Goal: Task Accomplishment & Management: Complete application form

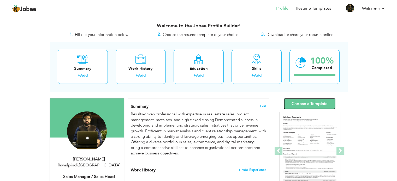
click at [313, 104] on link "Choose a Template" at bounding box center [309, 103] width 52 height 11
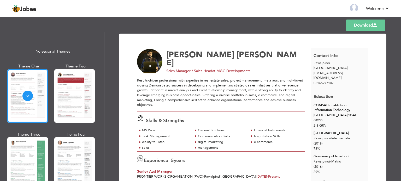
click at [357, 27] on link "Download" at bounding box center [365, 25] width 39 height 11
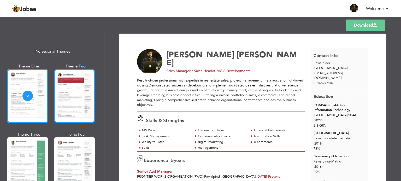
click at [60, 98] on div at bounding box center [74, 95] width 41 height 53
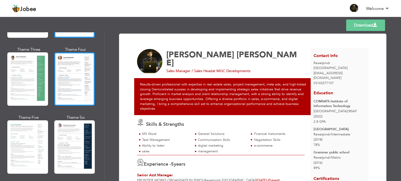
scroll to position [85, 0]
click at [65, 79] on div at bounding box center [74, 78] width 41 height 53
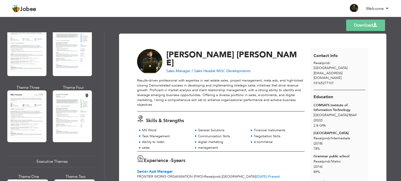
scroll to position [248, 0]
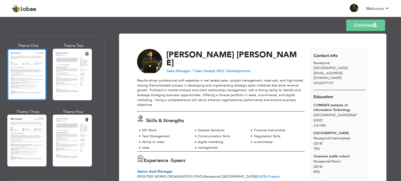
click at [32, 71] on div at bounding box center [26, 75] width 39 height 52
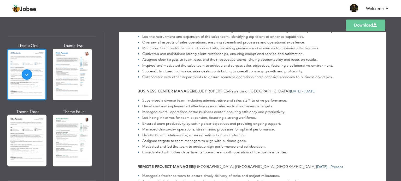
scroll to position [177, 0]
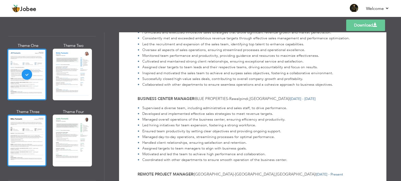
click at [37, 139] on div at bounding box center [26, 141] width 39 height 52
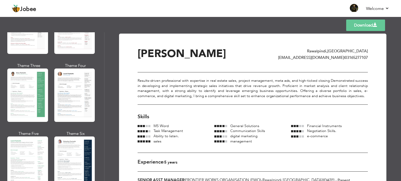
scroll to position [0, 0]
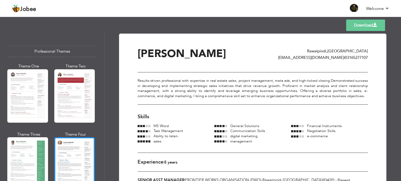
click at [70, 176] on div at bounding box center [74, 163] width 41 height 53
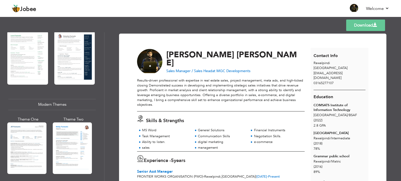
scroll to position [174, 0]
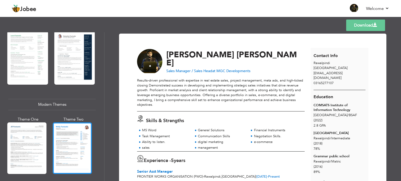
click at [88, 152] on div at bounding box center [72, 149] width 39 height 52
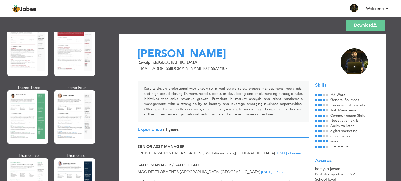
scroll to position [46, 0]
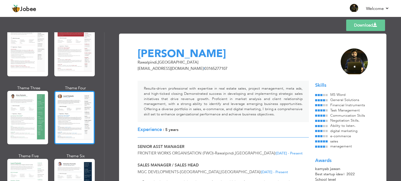
click at [61, 113] on div at bounding box center [74, 117] width 41 height 53
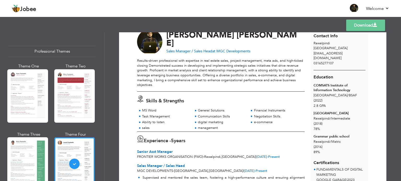
scroll to position [0, 0]
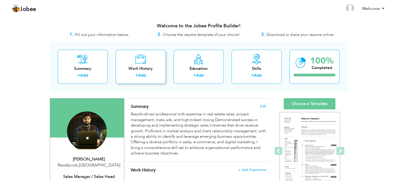
click at [146, 78] on link "Add" at bounding box center [142, 75] width 8 height 5
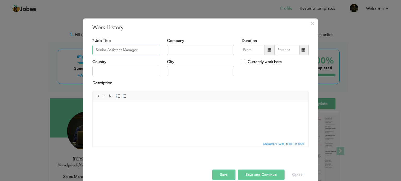
type input "Senior Assistant Manager"
click at [193, 51] on input "text" at bounding box center [200, 50] width 67 height 10
type input "Frontier Works Organisation"
click at [250, 49] on input "08/2025" at bounding box center [252, 50] width 22 height 10
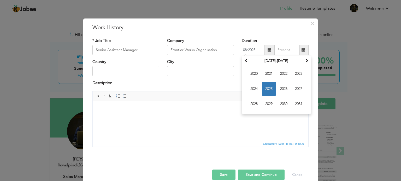
click at [270, 88] on span "2025" at bounding box center [269, 89] width 14 height 14
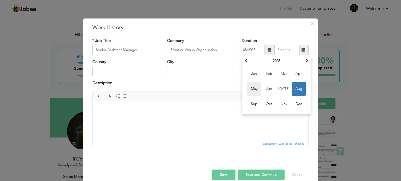
click at [249, 89] on span "May" at bounding box center [254, 89] width 14 height 14
type input "05/2025"
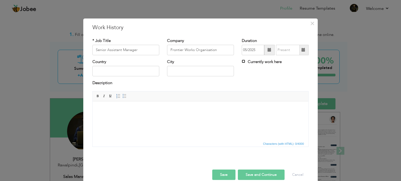
click at [241, 61] on input "Currently work here" at bounding box center [242, 61] width 3 height 3
checkbox input "true"
click at [203, 73] on input "text" at bounding box center [200, 71] width 67 height 10
type input "rawalpindi"
type input "[GEOGRAPHIC_DATA]"
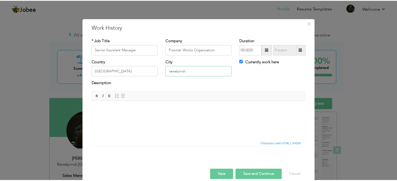
scroll to position [8, 0]
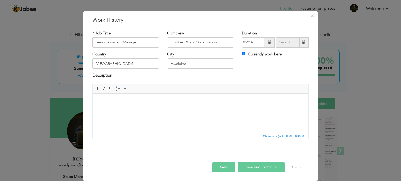
click at [223, 163] on button "Save" at bounding box center [223, 167] width 23 height 10
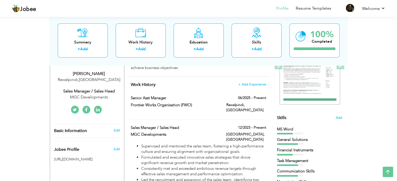
scroll to position [0, 0]
